Goal: Find specific page/section: Find specific page/section

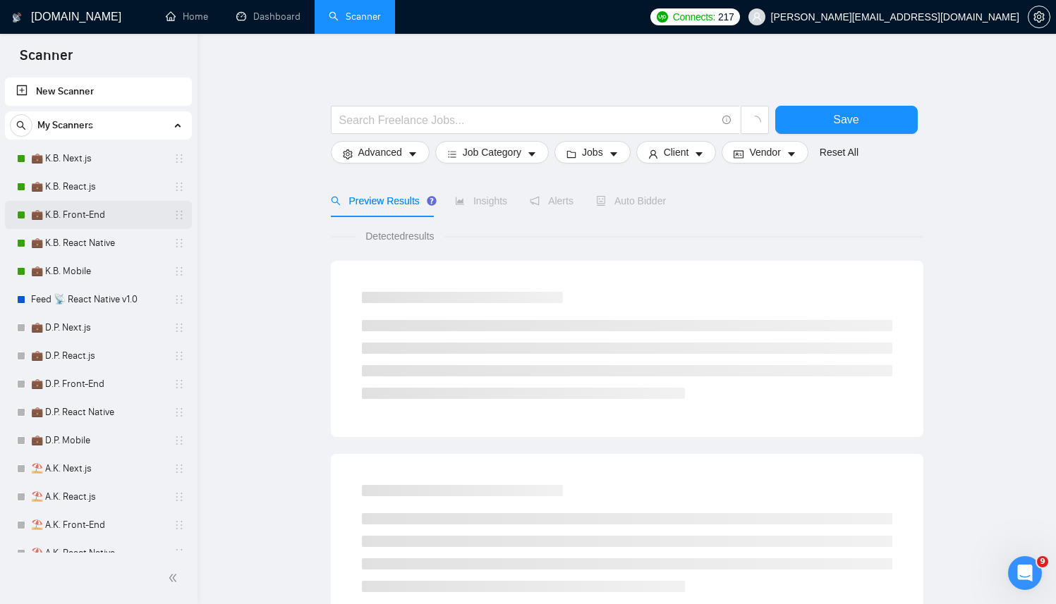
click at [85, 216] on link "💼 K.B. Front-End" at bounding box center [98, 215] width 134 height 28
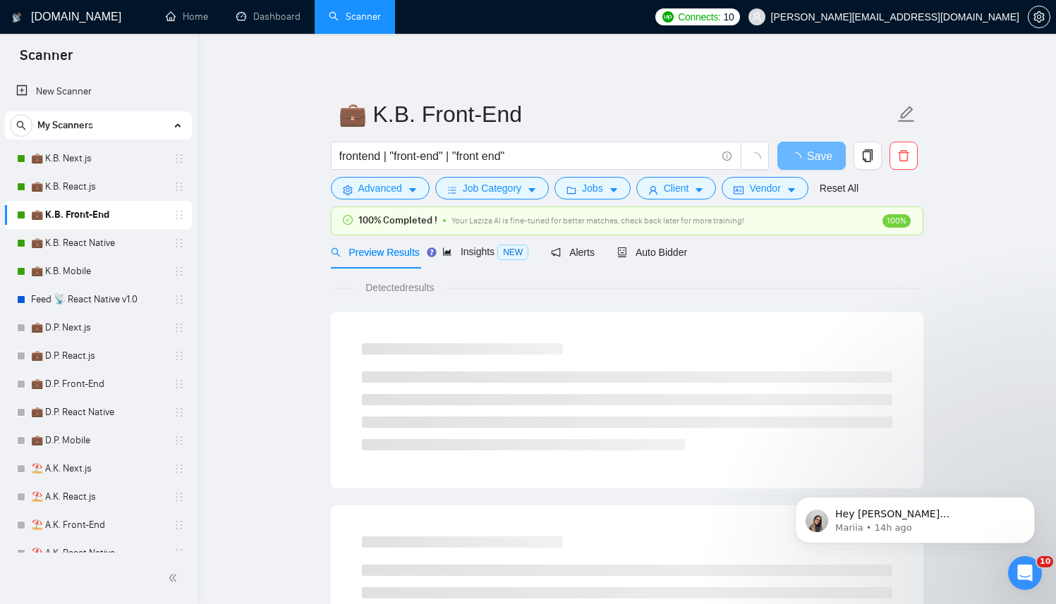
click at [436, 249] on icon "Tooltip anchor" at bounding box center [431, 252] width 11 height 11
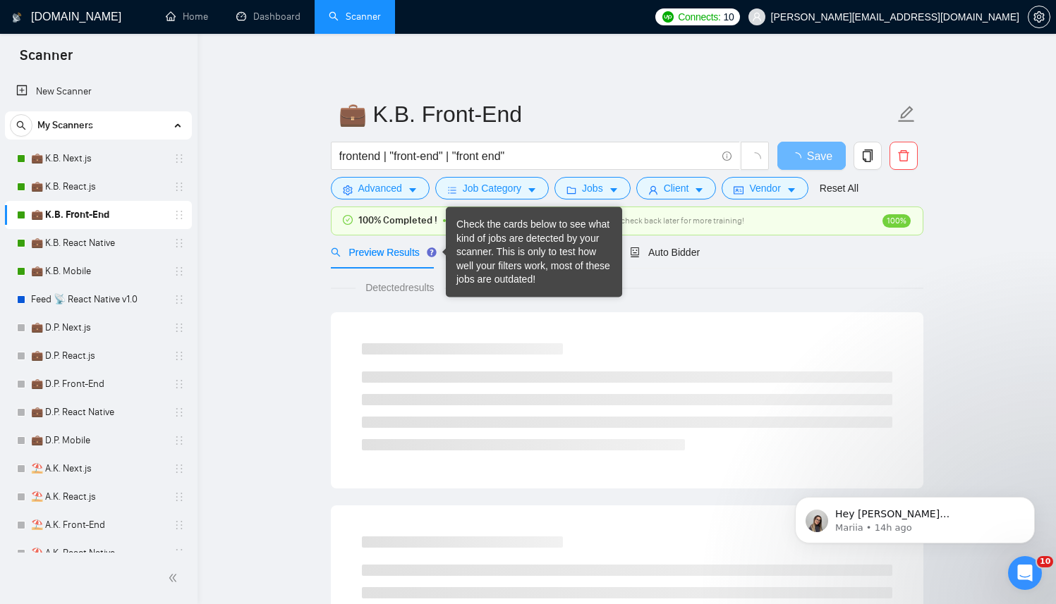
click at [842, 266] on div "Preview Results Insights NEW Alerts Auto Bidder" at bounding box center [627, 252] width 592 height 33
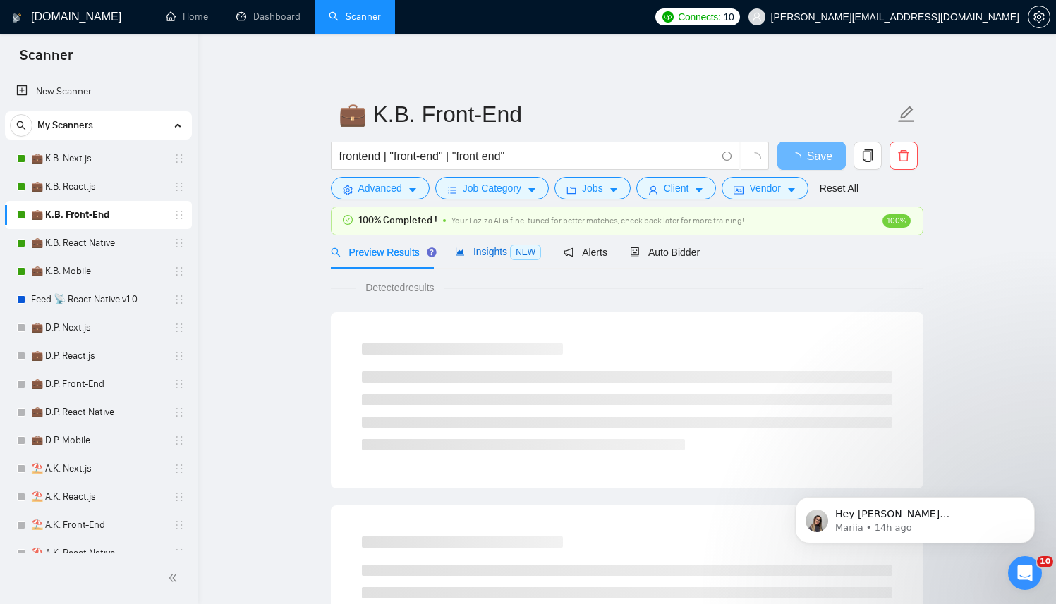
click at [506, 255] on span "Insights NEW" at bounding box center [498, 251] width 86 height 11
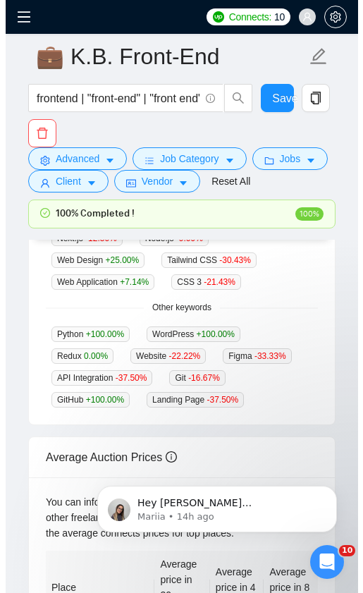
scroll to position [718, 0]
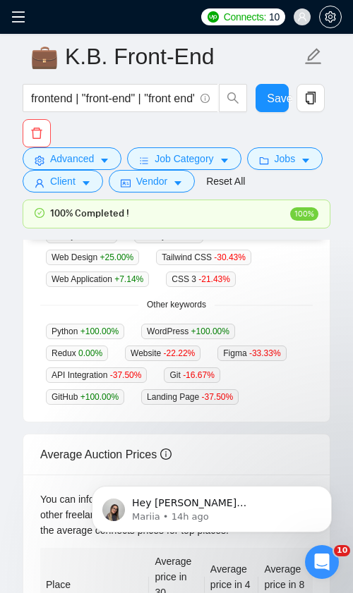
click at [21, 13] on icon "menu" at bounding box center [18, 17] width 14 height 14
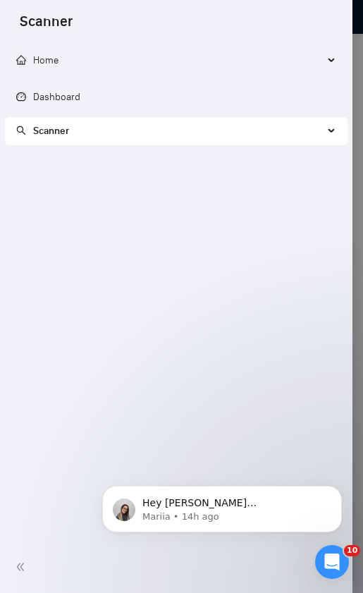
click at [49, 118] on span "Scanner" at bounding box center [169, 131] width 307 height 28
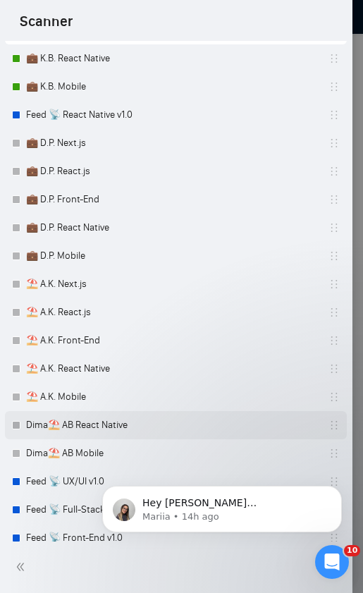
scroll to position [356, 0]
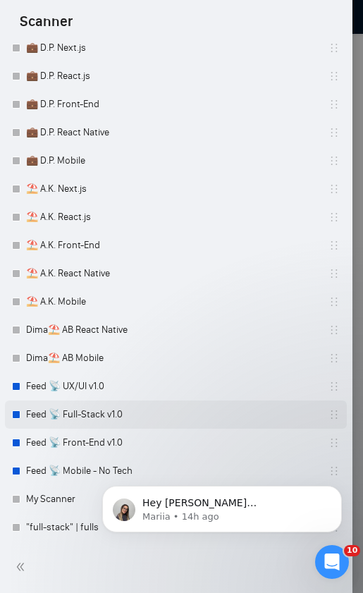
click at [73, 420] on link "Feed 📡 Full-Stack v1.0" at bounding box center [93, 415] width 134 height 28
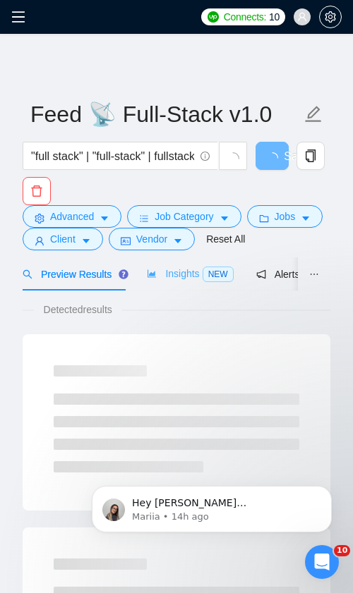
click at [166, 291] on div "Insights NEW" at bounding box center [190, 273] width 86 height 33
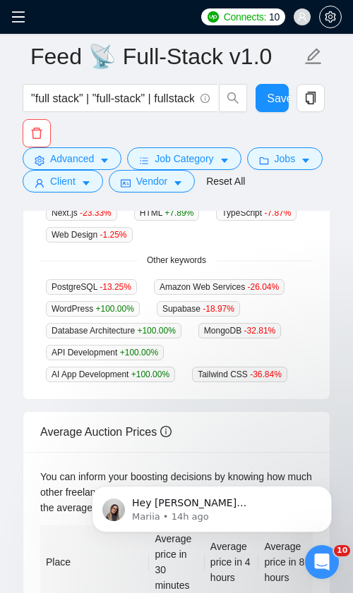
scroll to position [731, 0]
